Goal: Task Accomplishment & Management: Use online tool/utility

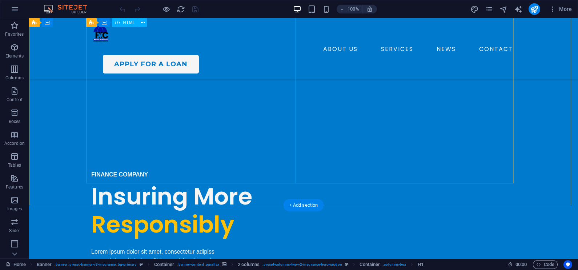
scroll to position [213, 0]
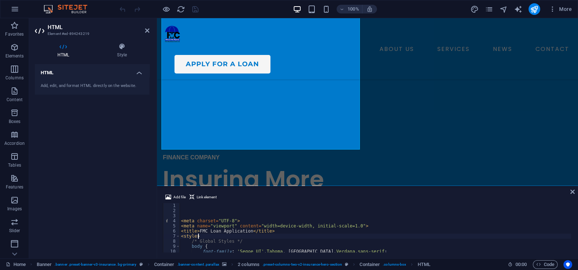
click at [227, 236] on div "< meta charset = "UTF-8" > < meta name = "viewport" content = "width=device-wid…" at bounding box center [376, 233] width 392 height 60
type textarea "<style>"
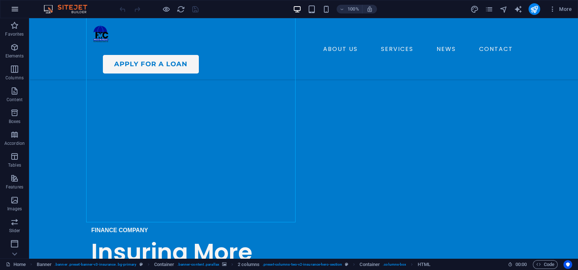
click at [0, 0] on icon "button" at bounding box center [0, 0] width 0 height 0
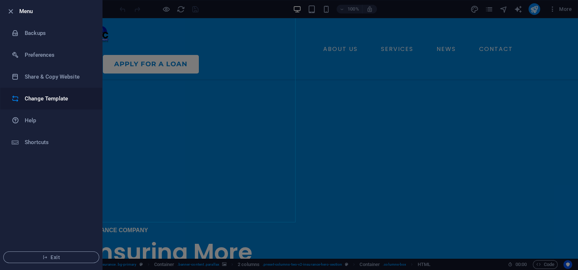
click at [52, 104] on li "Change Template" at bounding box center [51, 99] width 102 height 22
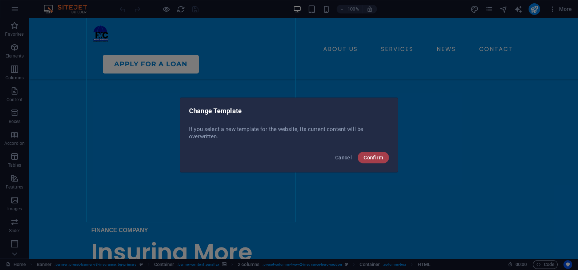
click at [378, 155] on span "Confirm" at bounding box center [374, 158] width 20 height 6
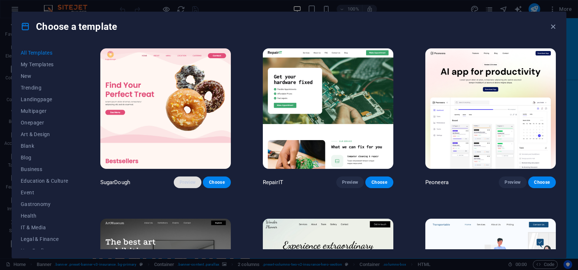
click at [189, 179] on span "Preview" at bounding box center [188, 182] width 16 height 6
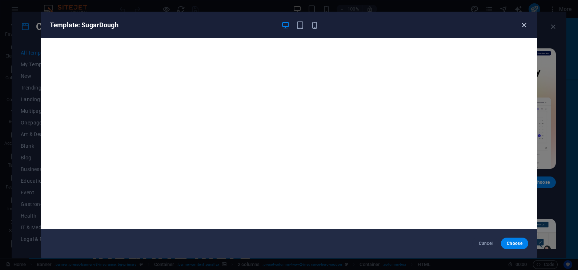
click at [520, 23] on icon "button" at bounding box center [524, 25] width 8 height 8
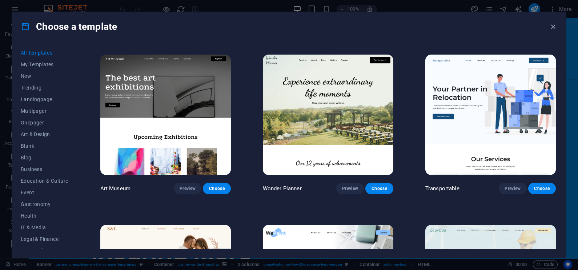
scroll to position [166, 0]
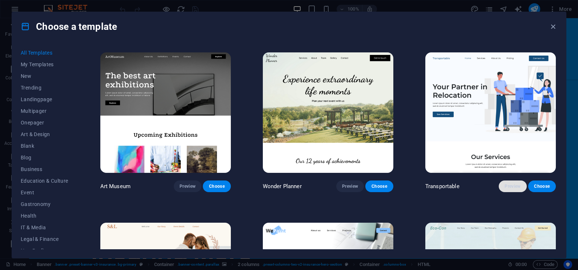
click at [515, 186] on span "Preview" at bounding box center [513, 186] width 16 height 6
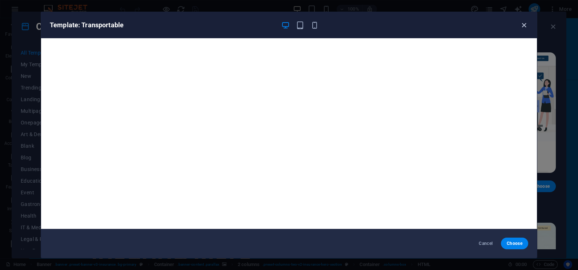
click at [524, 22] on icon "button" at bounding box center [524, 25] width 8 height 8
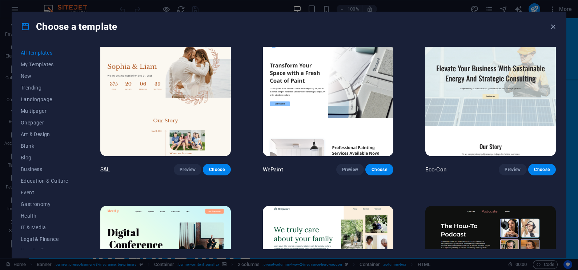
scroll to position [354, 0]
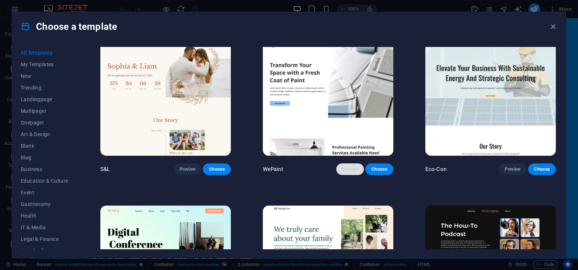
click at [345, 166] on span "Preview" at bounding box center [350, 169] width 16 height 6
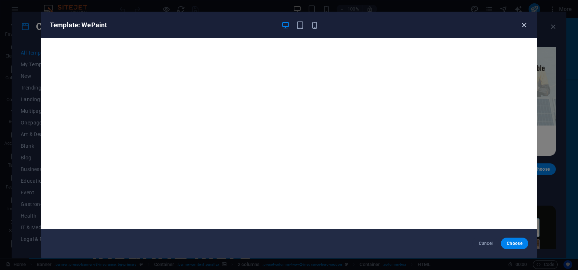
click at [526, 24] on icon "button" at bounding box center [524, 25] width 8 height 8
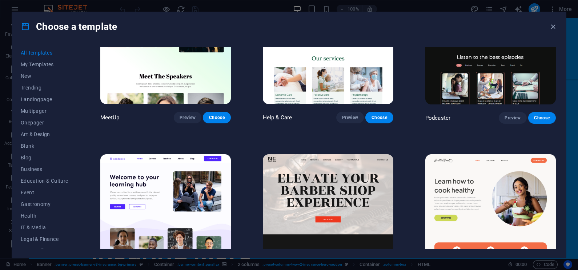
scroll to position [589, 0]
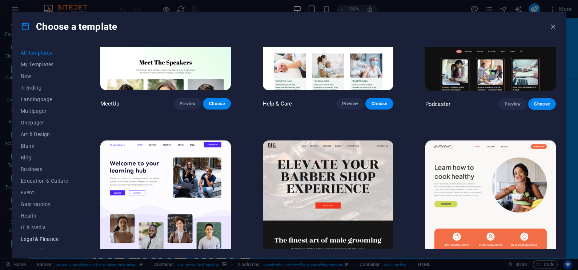
click at [35, 238] on span "Legal & Finance" at bounding box center [45, 239] width 48 height 6
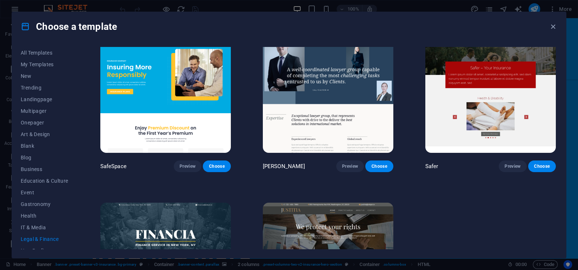
scroll to position [0, 0]
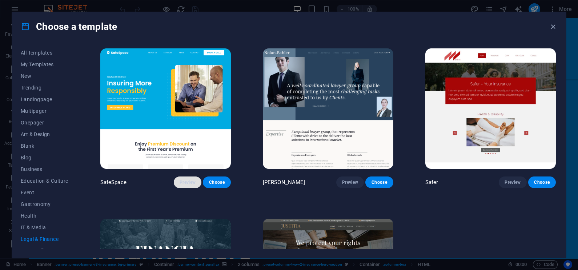
click at [188, 184] on span "Preview" at bounding box center [188, 182] width 16 height 6
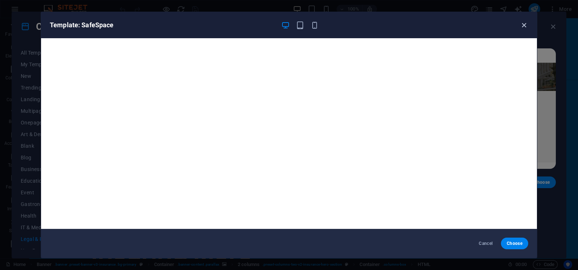
click at [526, 24] on icon "button" at bounding box center [524, 25] width 8 height 8
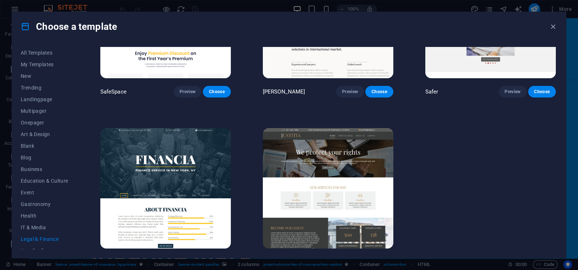
scroll to position [108, 0]
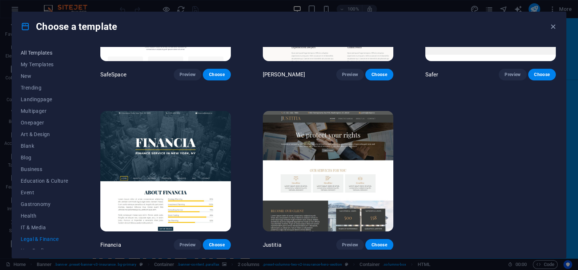
click at [29, 51] on span "All Templates" at bounding box center [45, 53] width 48 height 6
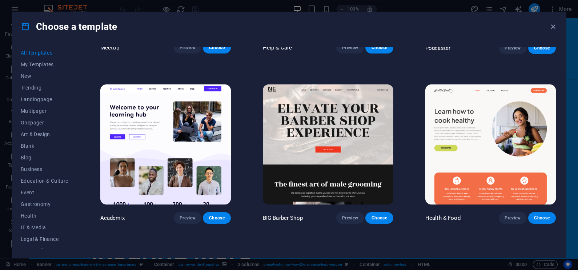
scroll to position [645, 0]
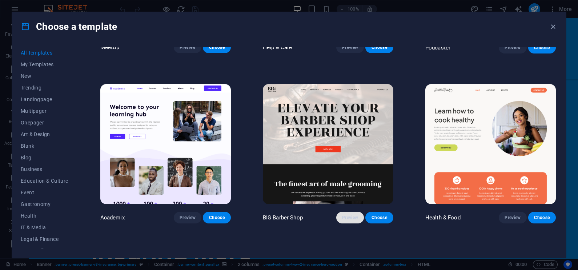
click at [346, 215] on span "Preview" at bounding box center [350, 218] width 16 height 6
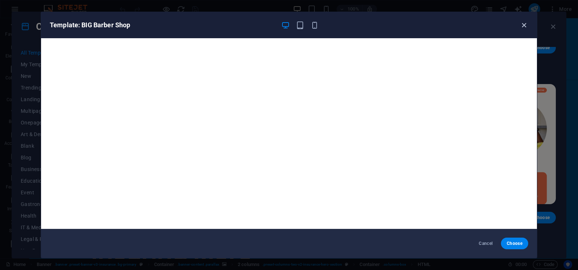
click at [524, 25] on icon "button" at bounding box center [524, 25] width 8 height 8
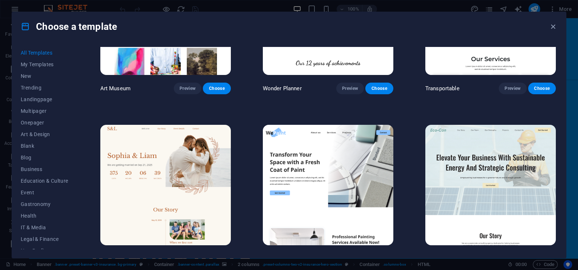
scroll to position [330, 0]
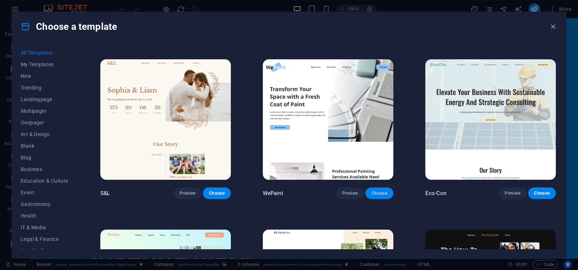
click at [382, 194] on span "Choose" at bounding box center [379, 193] width 16 height 6
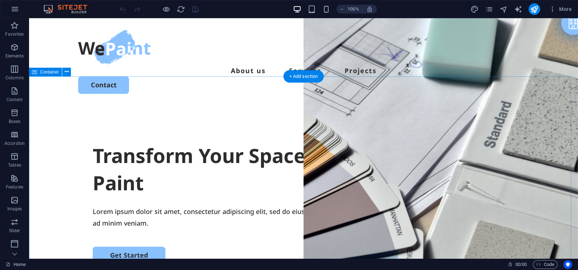
click at [104, 106] on div "Transform Your Space with a Fresh Coat of Paint Lorem ipsum dolor sit amet, con…" at bounding box center [303, 246] width 549 height 280
click at [104, 78] on div "Drag here to replace the existing content. Press “Ctrl” if you want to create a…" at bounding box center [303, 138] width 549 height 240
select select "px"
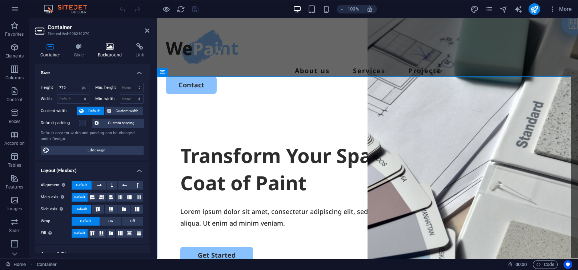
drag, startPoint x: 75, startPoint y: 60, endPoint x: 104, endPoint y: 46, distance: 32.6
click at [104, 46] on icon at bounding box center [109, 46] width 35 height 7
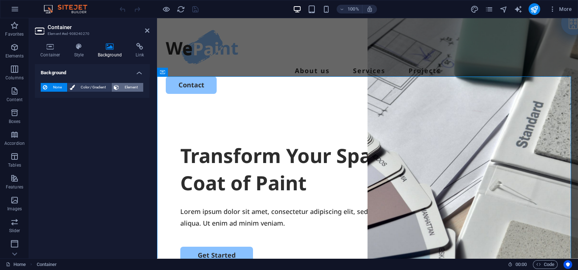
click at [131, 85] on span "Element" at bounding box center [131, 87] width 20 height 9
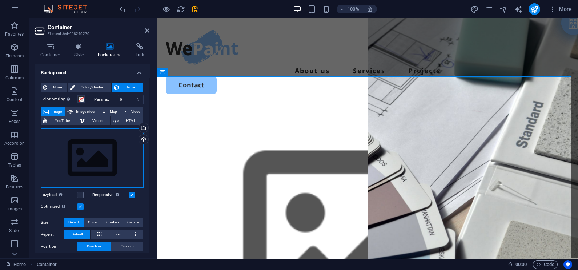
click at [88, 140] on div "Drag files here, click to choose files or select files from Files or our free s…" at bounding box center [92, 158] width 103 height 60
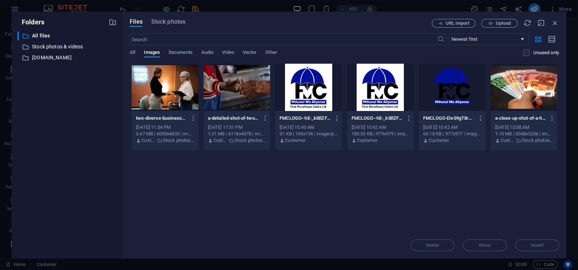
click at [183, 87] on div at bounding box center [165, 87] width 67 height 47
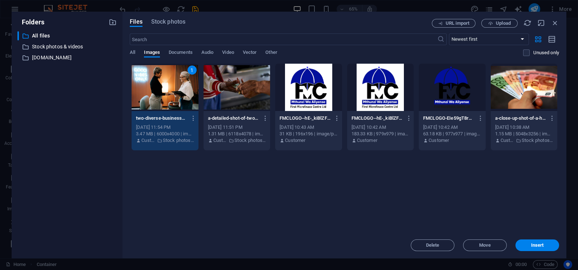
click at [223, 88] on div at bounding box center [237, 87] width 67 height 47
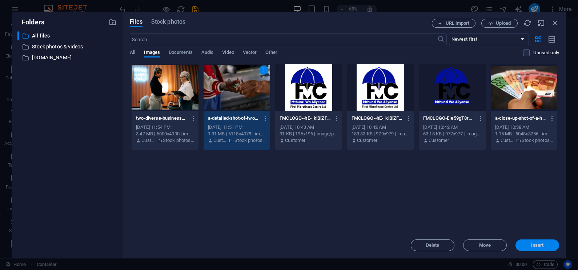
click at [543, 242] on button "Insert" at bounding box center [538, 245] width 44 height 12
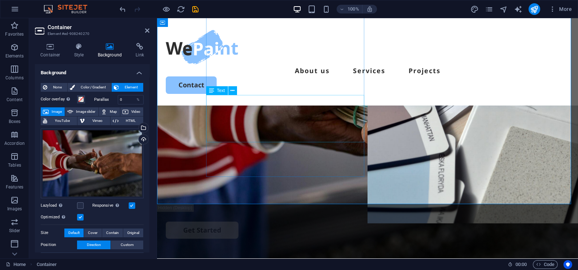
scroll to position [95, 0]
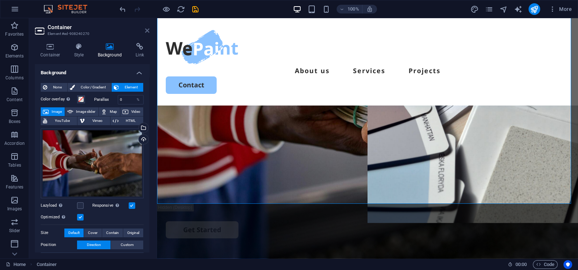
click at [148, 29] on icon at bounding box center [147, 31] width 4 height 6
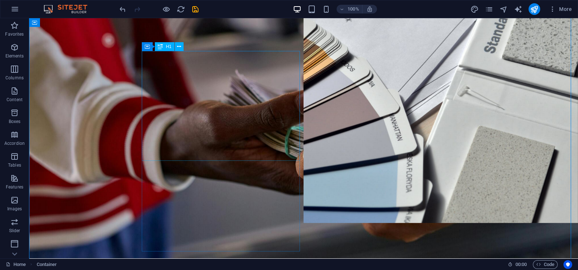
scroll to position [0, 0]
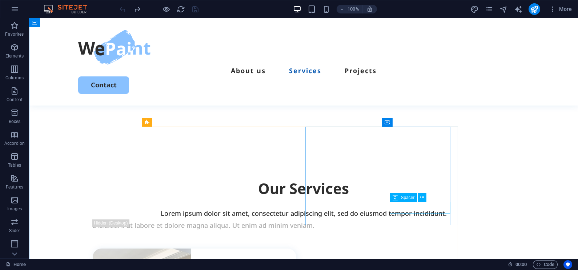
scroll to position [586, 0]
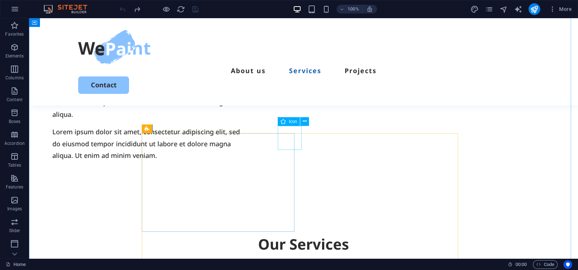
select select "xMidYMid"
select select "px"
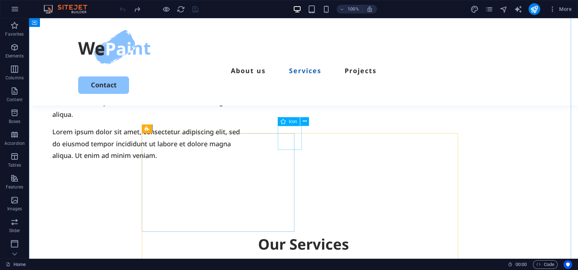
select select "px"
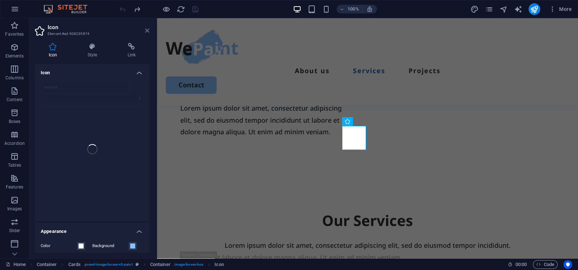
click at [147, 29] on icon at bounding box center [147, 31] width 4 height 6
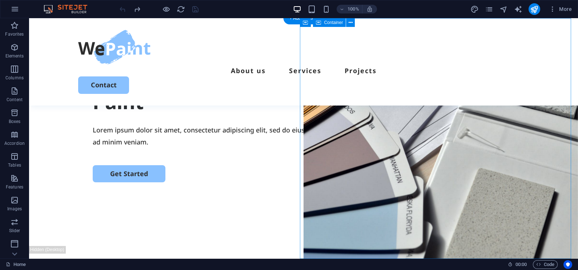
scroll to position [91, 0]
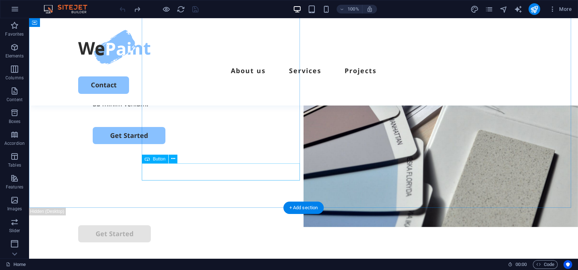
click at [188, 144] on div "Get Started" at bounding box center [304, 135] width 422 height 17
click at [60, 171] on div "Transform Your Space with a Fresh Coat of Paint Lorem ipsum dolor sit amet, con…" at bounding box center [303, 68] width 549 height 280
click at [194, 144] on div "Get Started" at bounding box center [304, 135] width 422 height 17
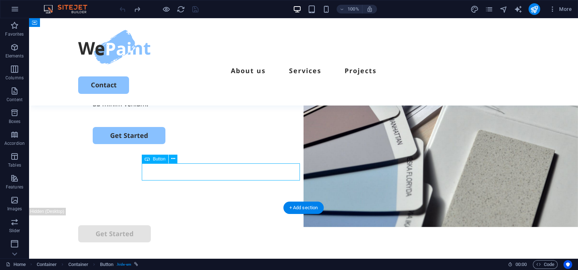
select select "px"
click at [173, 138] on icon at bounding box center [174, 142] width 4 height 8
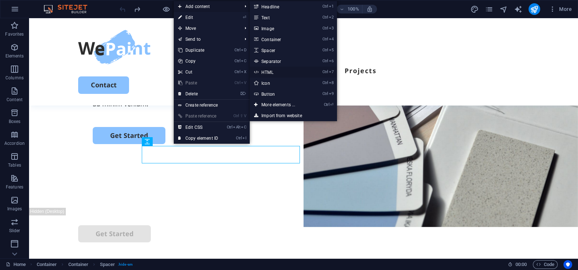
click at [266, 73] on link "Ctrl 7 HTML" at bounding box center [280, 72] width 60 height 11
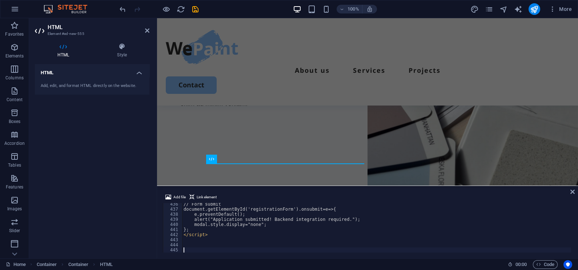
scroll to position [65, 0]
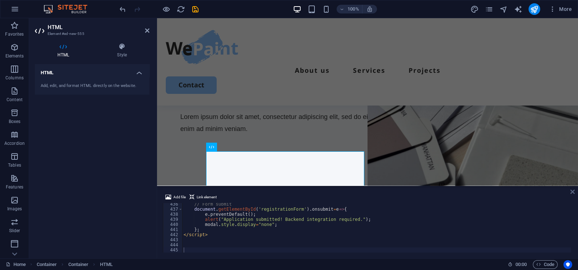
click at [573, 191] on icon at bounding box center [573, 192] width 4 height 6
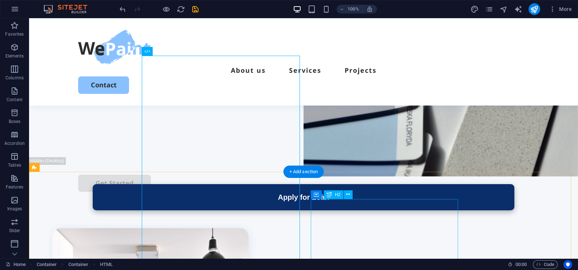
scroll to position [98, 0]
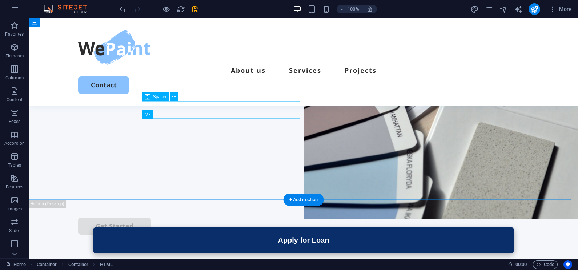
click at [254, 115] on div at bounding box center [304, 110] width 422 height 17
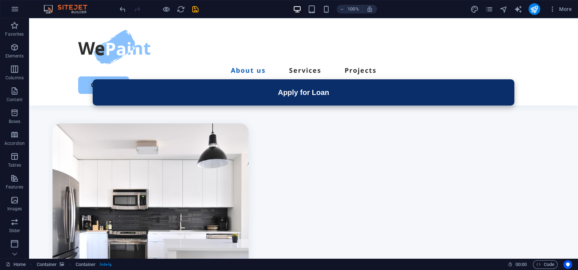
scroll to position [246, 0]
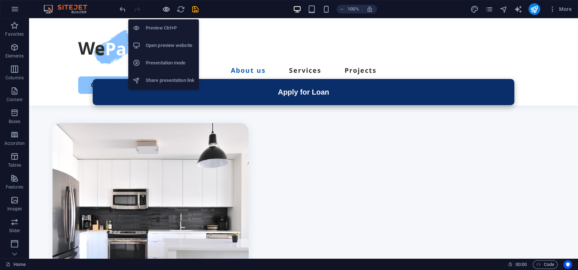
click at [0, 0] on icon "button" at bounding box center [0, 0] width 0 height 0
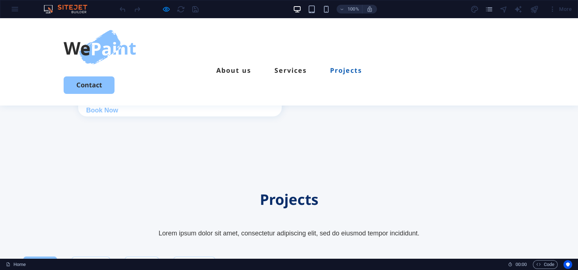
scroll to position [1423, 0]
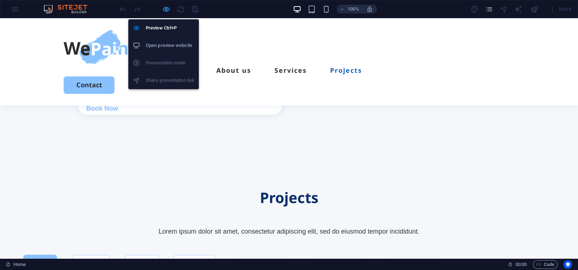
click at [0, 0] on icon "button" at bounding box center [0, 0] width 0 height 0
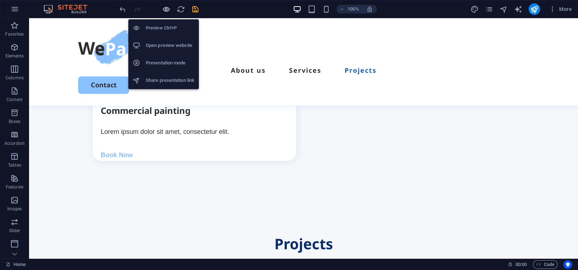
scroll to position [1817, 0]
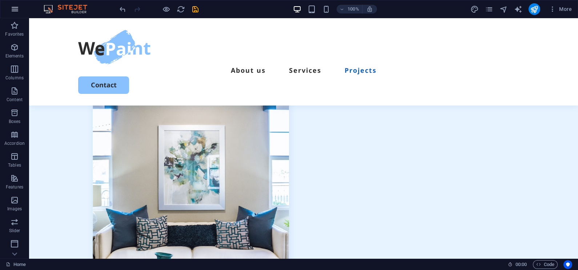
click at [14, 12] on icon "button" at bounding box center [15, 9] width 9 height 9
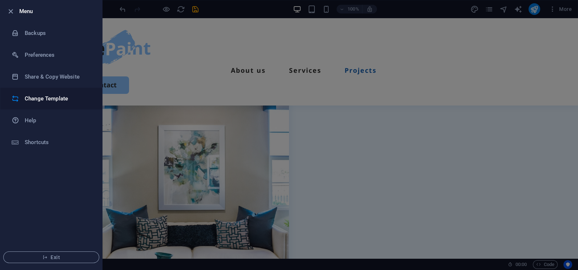
click at [49, 99] on h6 "Change Template" at bounding box center [58, 98] width 67 height 9
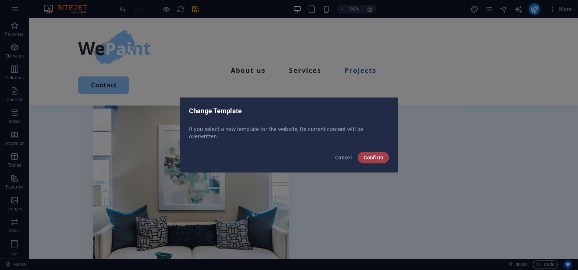
click at [374, 156] on span "Confirm" at bounding box center [374, 158] width 20 height 6
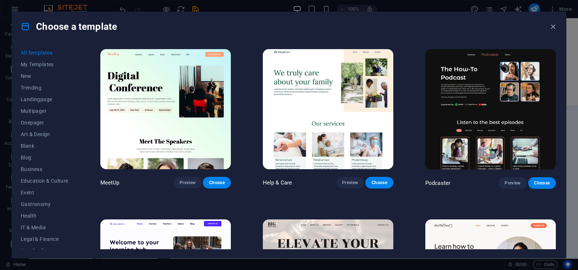
scroll to position [512, 0]
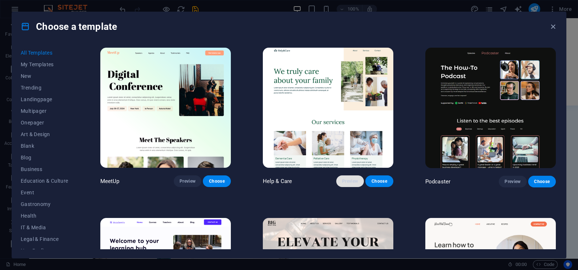
click at [347, 180] on span "Preview" at bounding box center [350, 181] width 16 height 6
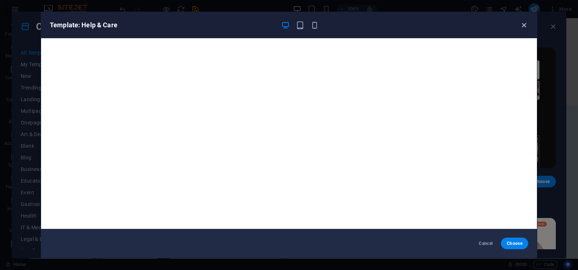
click at [523, 23] on icon "button" at bounding box center [524, 25] width 8 height 8
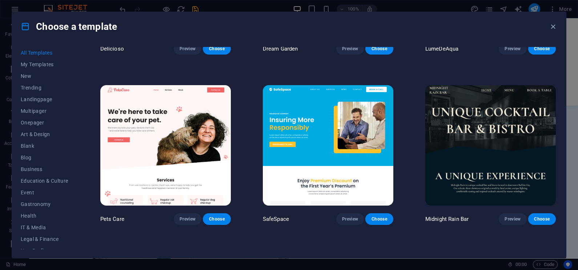
scroll to position [1330, 0]
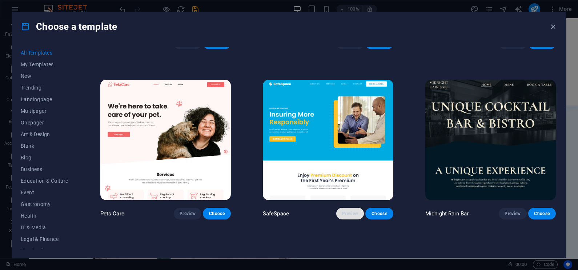
click at [348, 211] on span "Preview" at bounding box center [350, 214] width 16 height 6
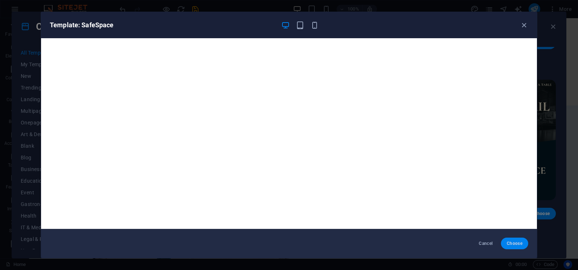
click at [510, 242] on span "Choose" at bounding box center [515, 243] width 16 height 6
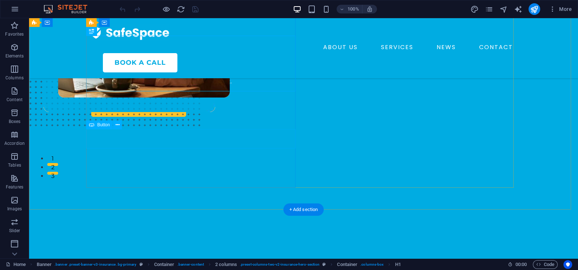
scroll to position [94, 0]
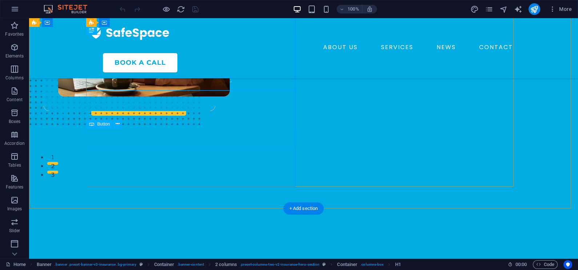
click at [151, 116] on div "insurance plans" at bounding box center [194, 105] width 207 height 19
click at [116, 122] on icon at bounding box center [118, 124] width 4 height 8
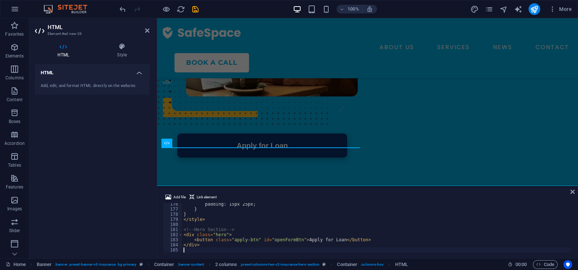
scroll to position [56, 0]
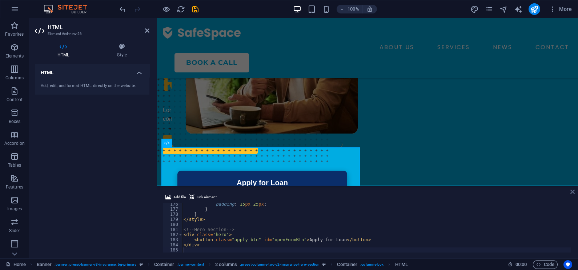
click at [572, 191] on icon at bounding box center [573, 192] width 4 height 6
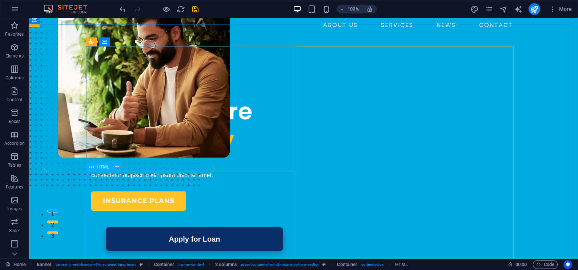
scroll to position [0, 0]
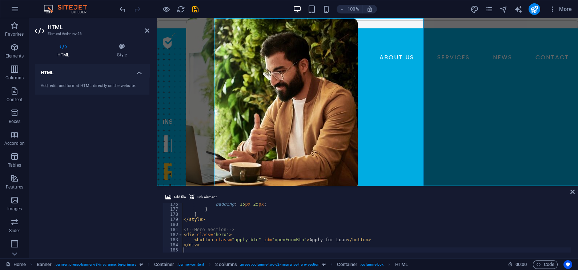
click at [157, 228] on div "Add file Link element 176 177 178 179 180 181 182 183 184 185 padding : 15 px 2…" at bounding box center [367, 222] width 421 height 71
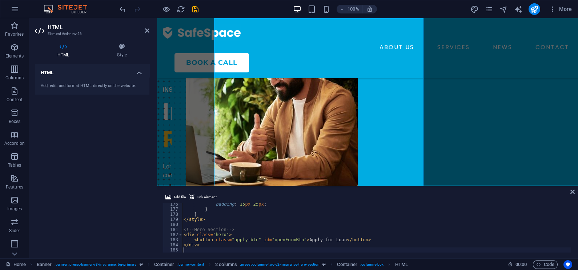
scroll to position [185, 0]
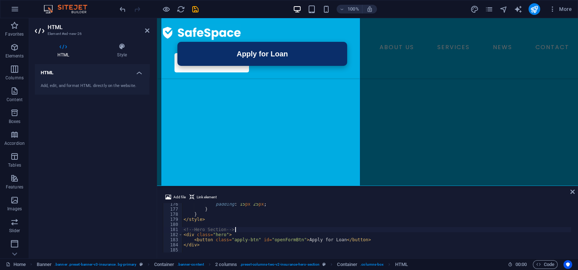
click at [246, 231] on div "padding : 15 px 25 px ; } } </ style > <!-- Hero Section --> < div class = "her…" at bounding box center [376, 232] width 389 height 60
type textarea "</div>"
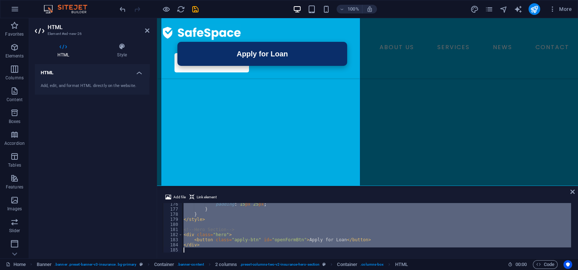
scroll to position [1708, 0]
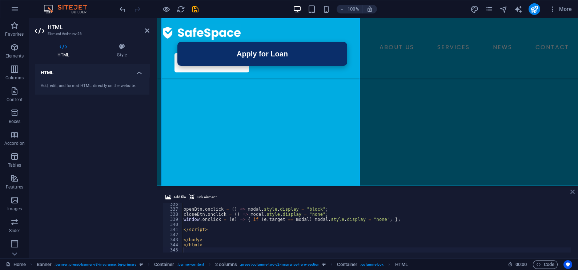
click at [574, 191] on icon at bounding box center [573, 192] width 4 height 6
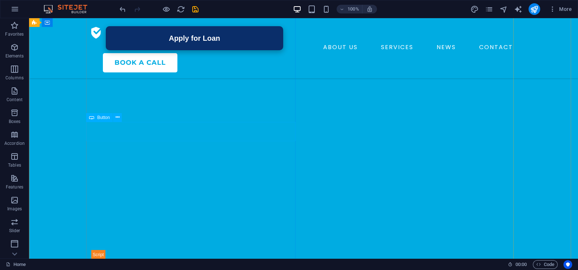
scroll to position [0, 0]
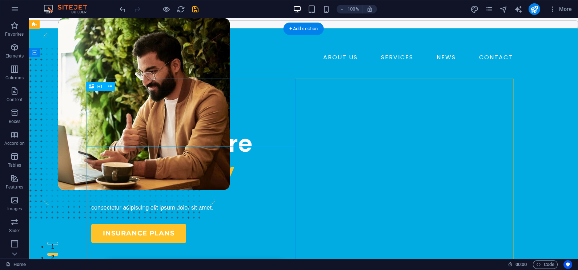
click at [115, 130] on div "Insuring More Responsibly" at bounding box center [194, 158] width 207 height 56
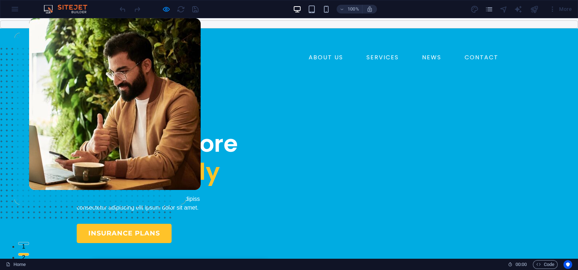
click at [175, 259] on button "Apply for Loan" at bounding box center [180, 271] width 178 height 24
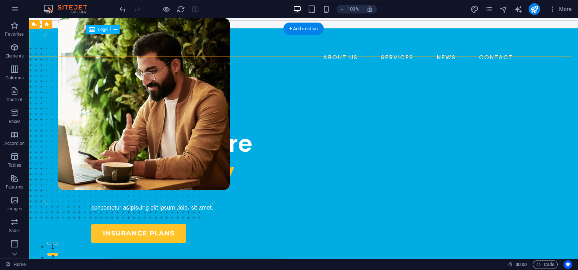
click at [146, 44] on div at bounding box center [303, 42] width 425 height 17
click at [146, 44] on div "H1 Banner Container 2 columns 2 columns Container Image Container Image Spacer …" at bounding box center [303, 138] width 549 height 240
select select "px"
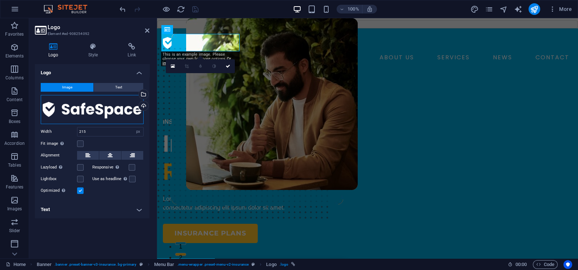
click at [80, 111] on div "Drag files here, click to choose files or select files from Files or our free s…" at bounding box center [92, 109] width 103 height 29
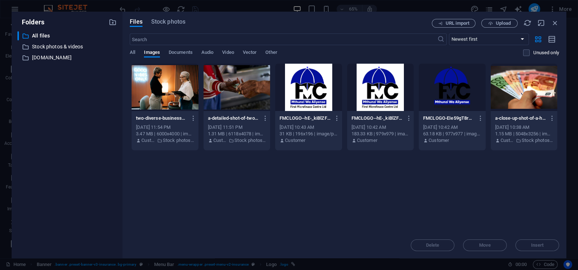
click at [444, 89] on div at bounding box center [452, 87] width 67 height 47
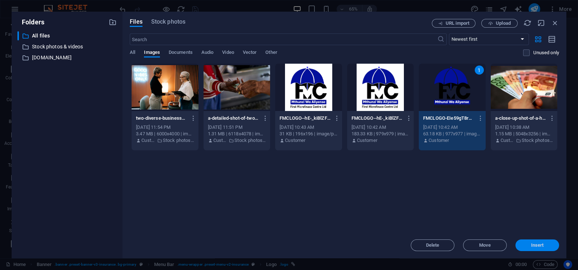
click at [532, 244] on span "Insert" at bounding box center [538, 245] width 13 height 4
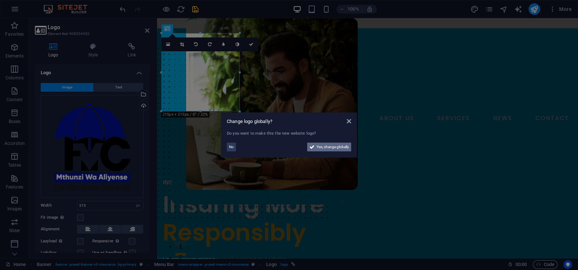
click at [320, 147] on span "Yes, change globally" at bounding box center [333, 147] width 32 height 9
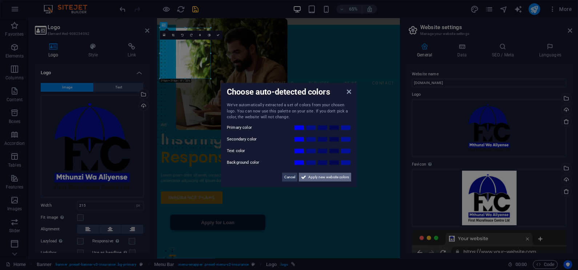
click at [323, 178] on span "Apply new website colors" at bounding box center [329, 176] width 41 height 9
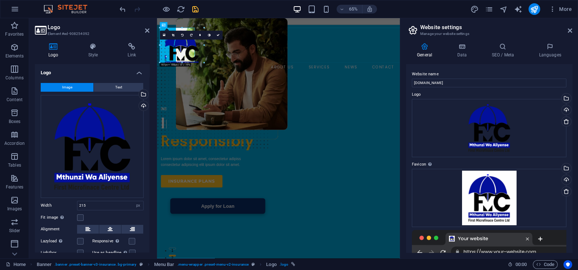
drag, startPoint x: 211, startPoint y: 78, endPoint x: 187, endPoint y: 43, distance: 42.3
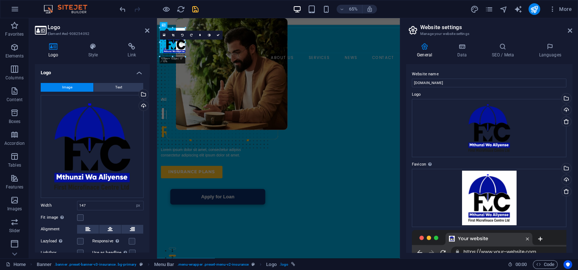
drag, startPoint x: 194, startPoint y: 62, endPoint x: 184, endPoint y: 47, distance: 17.2
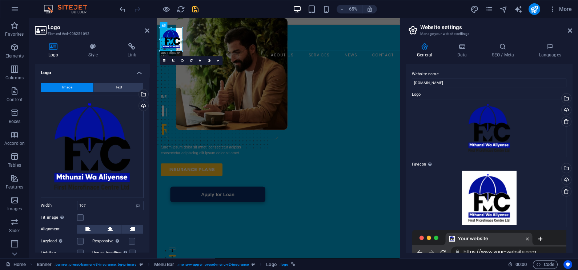
drag, startPoint x: 186, startPoint y: 53, endPoint x: 182, endPoint y: 49, distance: 5.4
type input "96"
click at [219, 62] on link at bounding box center [218, 60] width 9 height 9
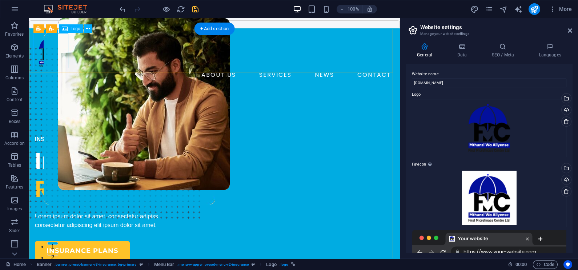
click at [49, 49] on div at bounding box center [214, 51] width 359 height 35
select select "px"
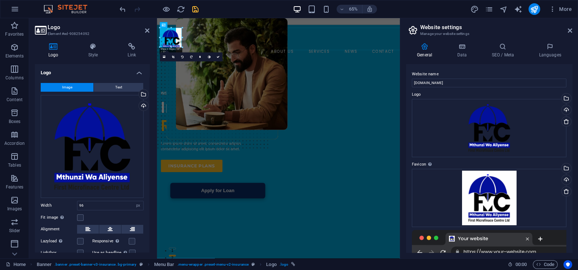
drag, startPoint x: 182, startPoint y: 50, endPoint x: 176, endPoint y: 44, distance: 8.5
type input "80"
click at [219, 56] on icon at bounding box center [218, 56] width 3 height 3
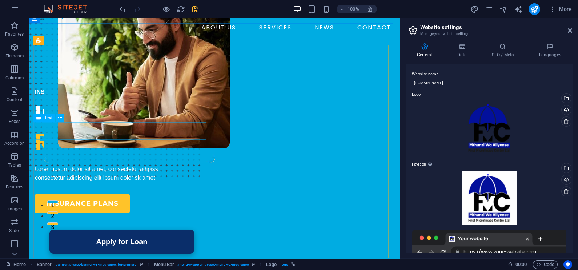
scroll to position [45, 0]
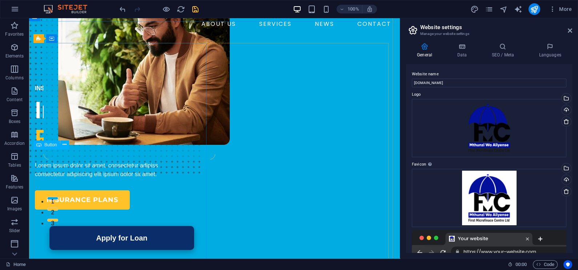
click at [104, 190] on div "insurance plans" at bounding box center [122, 199] width 174 height 19
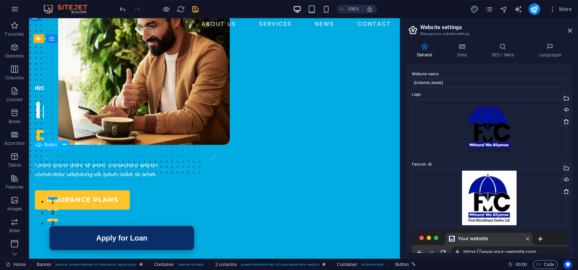
click at [78, 190] on div "insurance plans" at bounding box center [122, 199] width 174 height 19
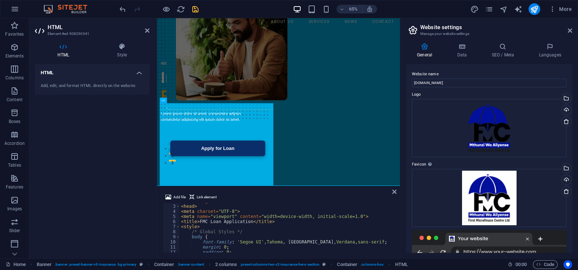
scroll to position [0, 0]
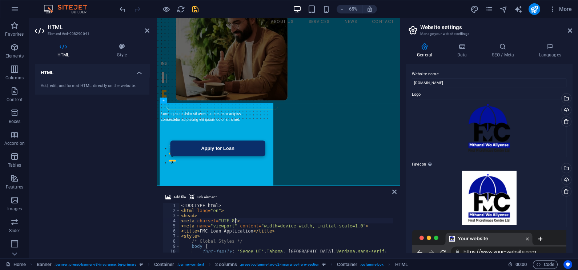
click at [256, 223] on div "<! DOCTYPE html > < html lang = "en" > < head > < meta charset = "UTF-8" > < me…" at bounding box center [287, 233] width 214 height 60
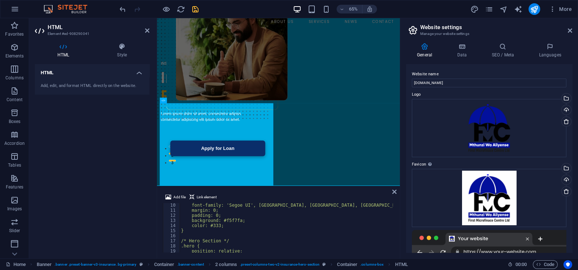
scroll to position [47, 0]
click at [225, 226] on div "font-family: 'Segoe UI', Tahoma, [GEOGRAPHIC_DATA], Verdana, sans-serif; margin…" at bounding box center [287, 232] width 214 height 60
click at [244, 229] on div "font-family: 'Segoe UI', Tahoma, [GEOGRAPHIC_DATA], Verdana, sans-serif; margin…" at bounding box center [287, 232] width 214 height 60
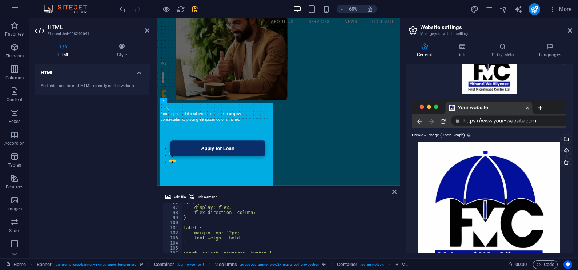
scroll to position [169, 0]
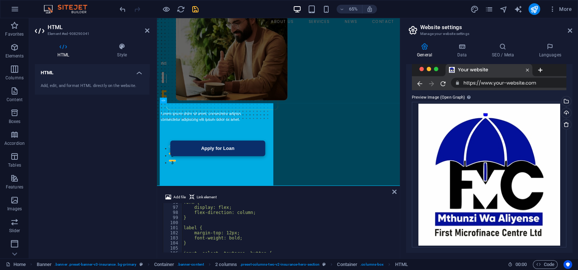
type textarea "}"
drag, startPoint x: 494, startPoint y: 218, endPoint x: 431, endPoint y: 5, distance: 222.0
click at [0, 0] on div "65% More" at bounding box center [0, 0] width 0 height 0
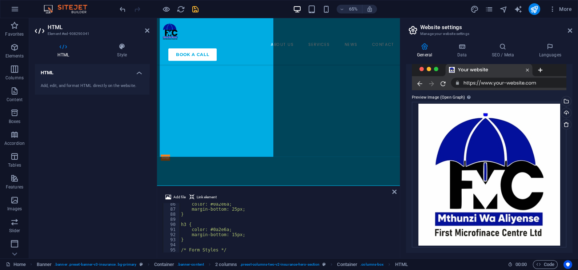
scroll to position [433, 0]
click at [569, 32] on icon at bounding box center [570, 31] width 4 height 6
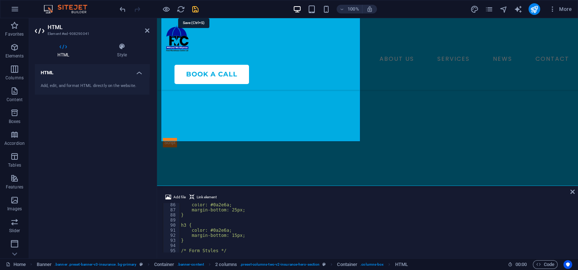
click at [191, 5] on icon "save" at bounding box center [195, 9] width 8 height 8
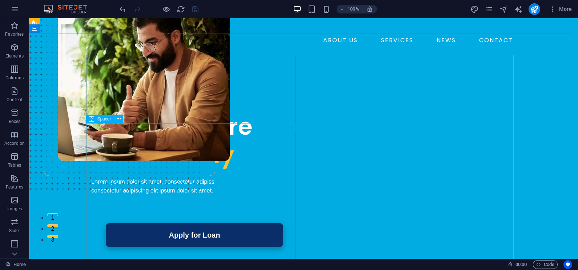
scroll to position [0, 0]
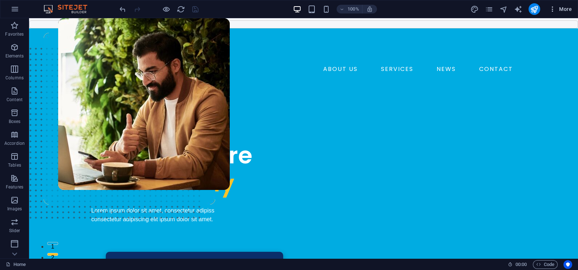
click at [552, 11] on icon "button" at bounding box center [552, 8] width 7 height 7
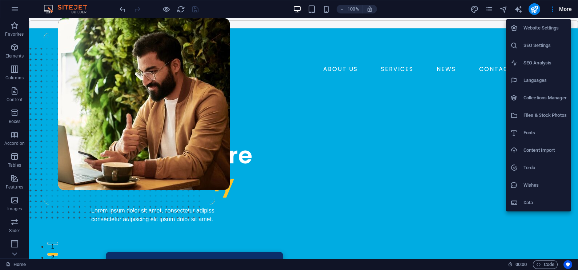
click at [553, 11] on div at bounding box center [289, 135] width 578 height 270
